Goal: Communication & Community: Answer question/provide support

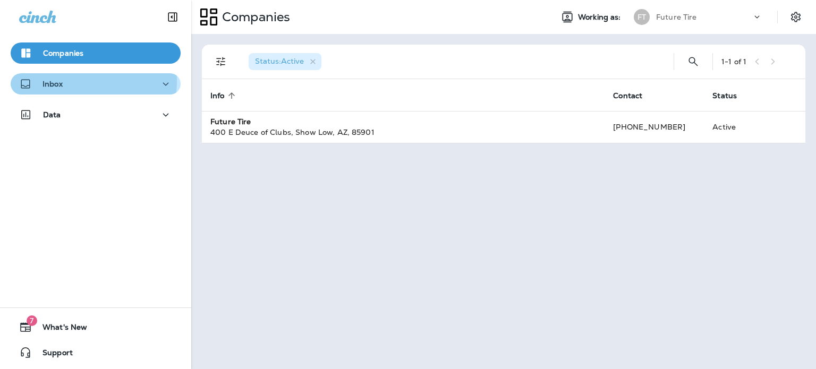
click at [75, 81] on div "Inbox" at bounding box center [95, 84] width 153 height 13
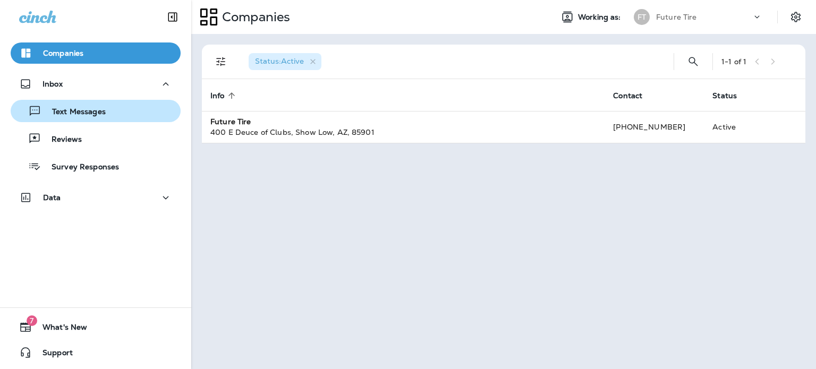
click at [81, 113] on p "Text Messages" at bounding box center [73, 112] width 64 height 10
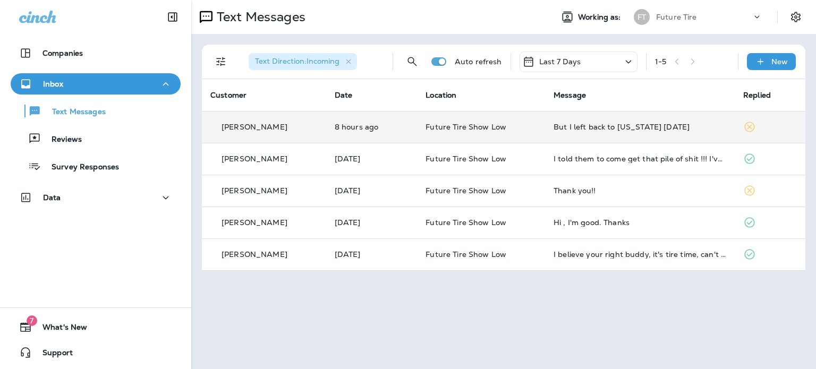
click at [303, 130] on div "[PERSON_NAME]" at bounding box center [263, 127] width 107 height 11
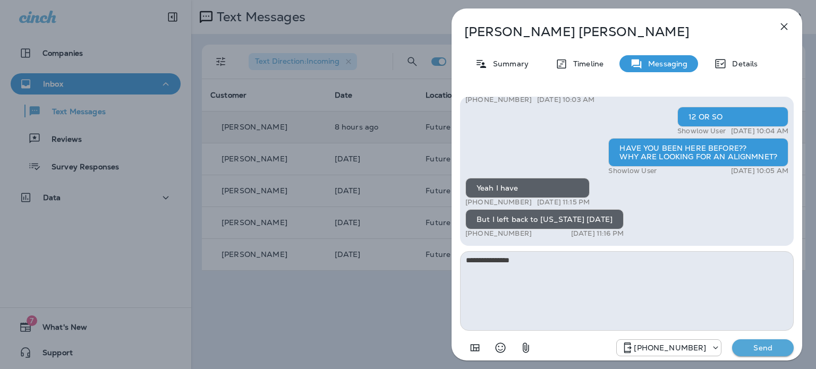
type textarea "**********"
click at [763, 348] on p "Send" at bounding box center [763, 348] width 45 height 10
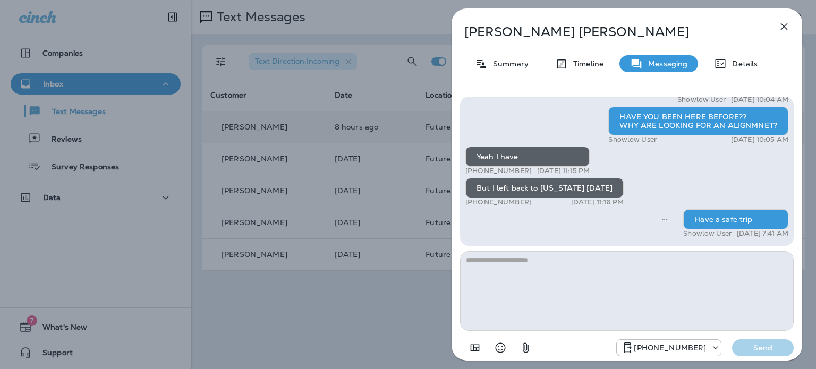
click at [784, 27] on icon "button" at bounding box center [784, 26] width 7 height 7
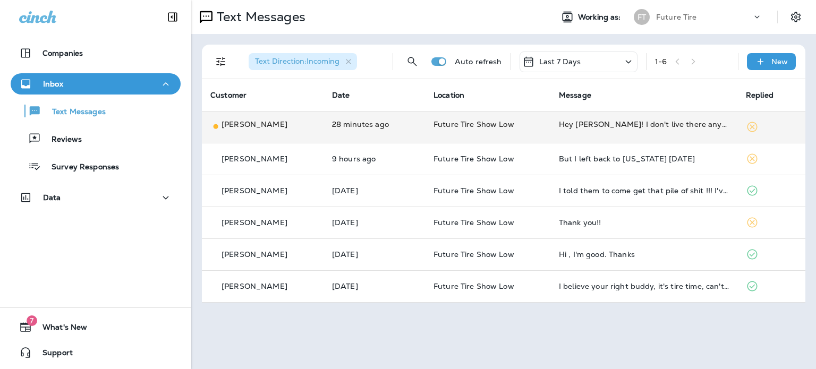
click at [285, 129] on div "[PERSON_NAME]" at bounding box center [262, 127] width 105 height 16
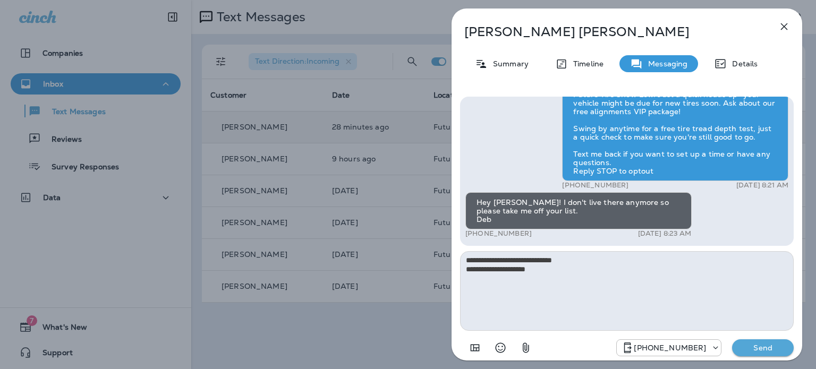
type textarea "**********"
click at [767, 346] on p "Send" at bounding box center [763, 348] width 45 height 10
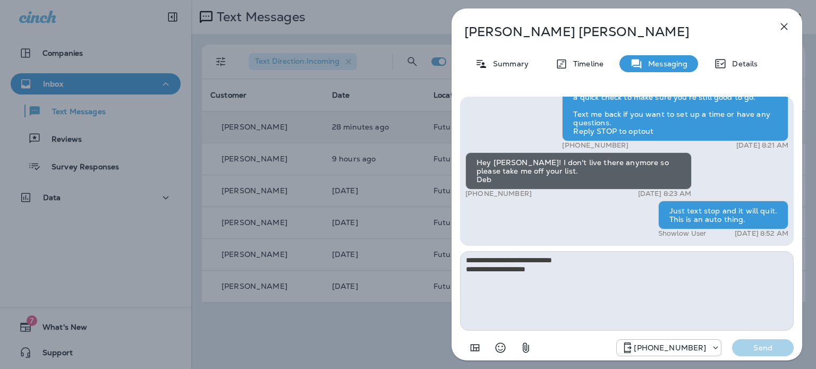
click at [783, 25] on icon "button" at bounding box center [784, 26] width 13 height 13
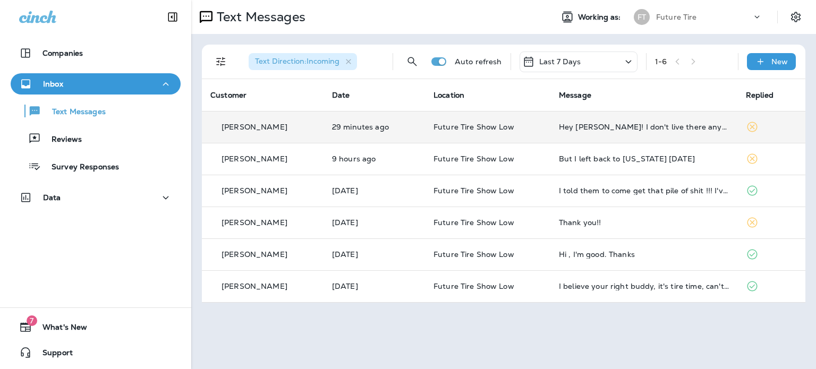
click at [238, 329] on div "Text Messages Working as: FT Future Tire Text Direction : Incoming Auto refresh…" at bounding box center [503, 184] width 625 height 369
